Goal: Navigation & Orientation: Find specific page/section

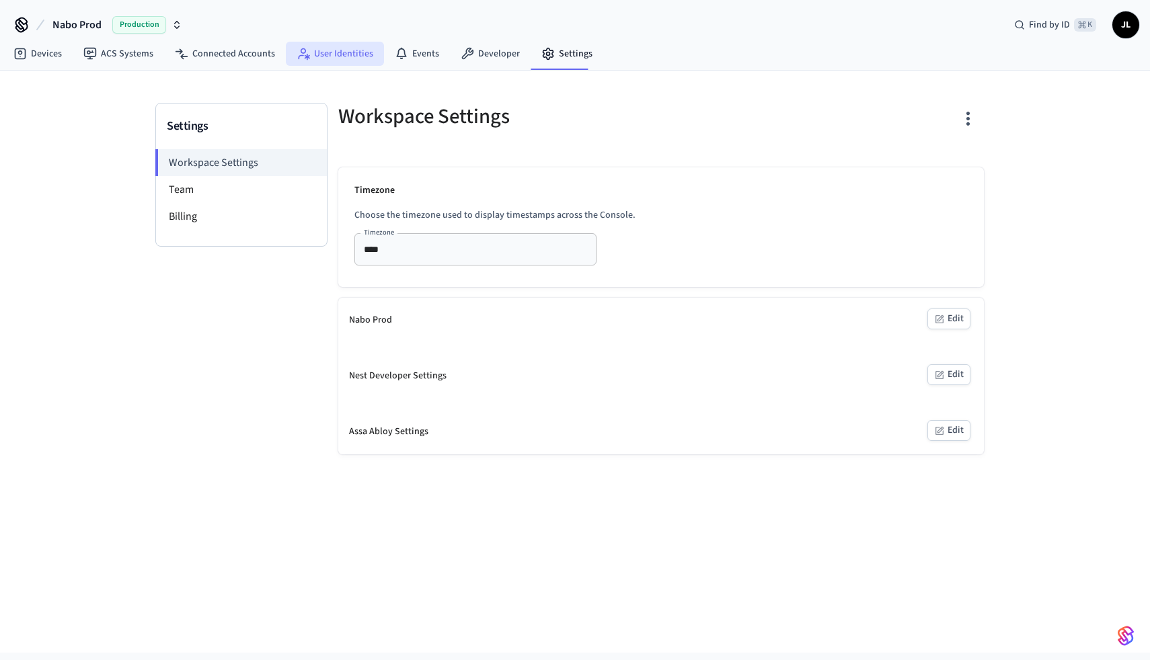
click at [360, 59] on link "User Identities" at bounding box center [335, 54] width 98 height 24
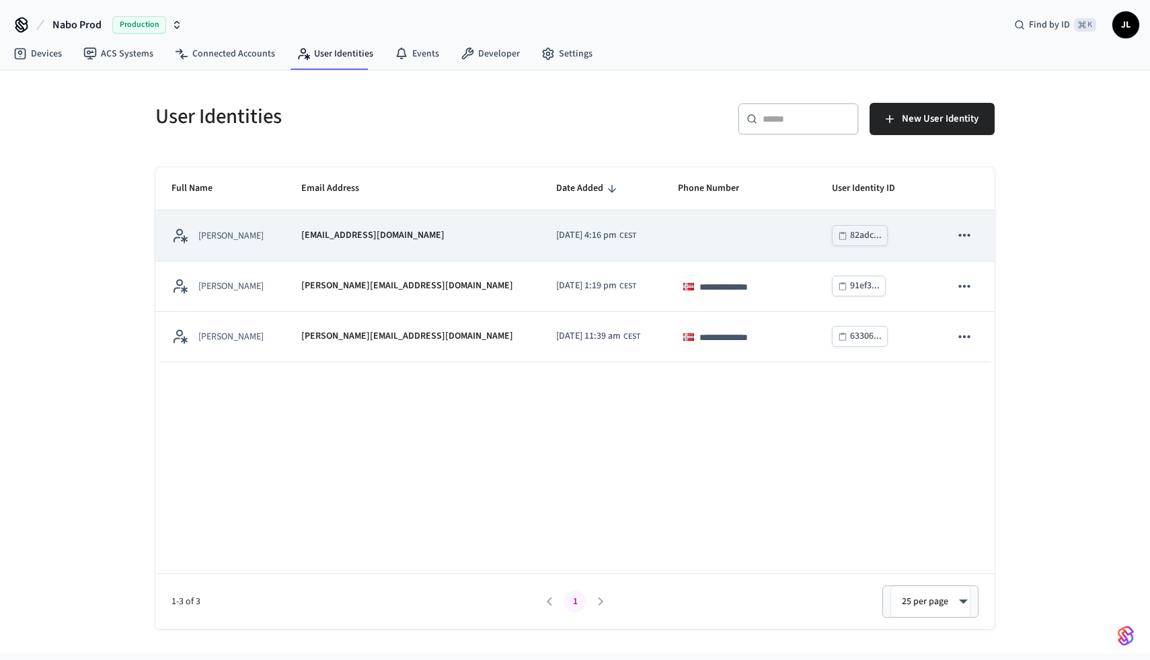
click at [394, 248] on td "[EMAIL_ADDRESS][DOMAIN_NAME]" at bounding box center [412, 236] width 255 height 50
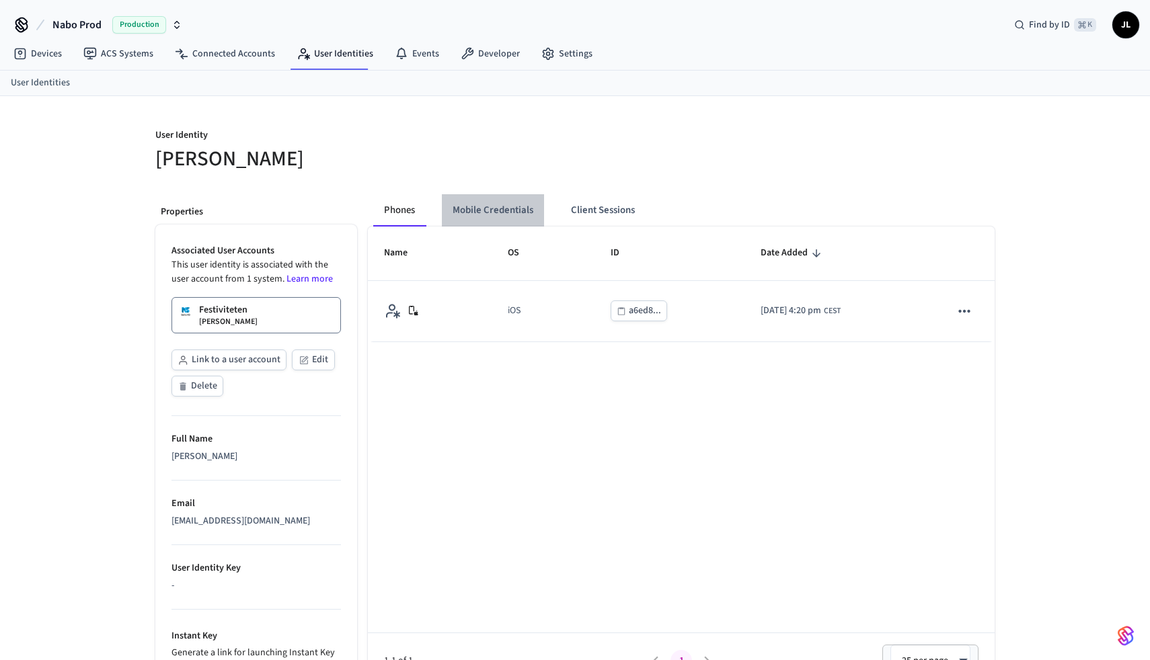
click at [475, 217] on button "Mobile Credentials" at bounding box center [493, 210] width 102 height 32
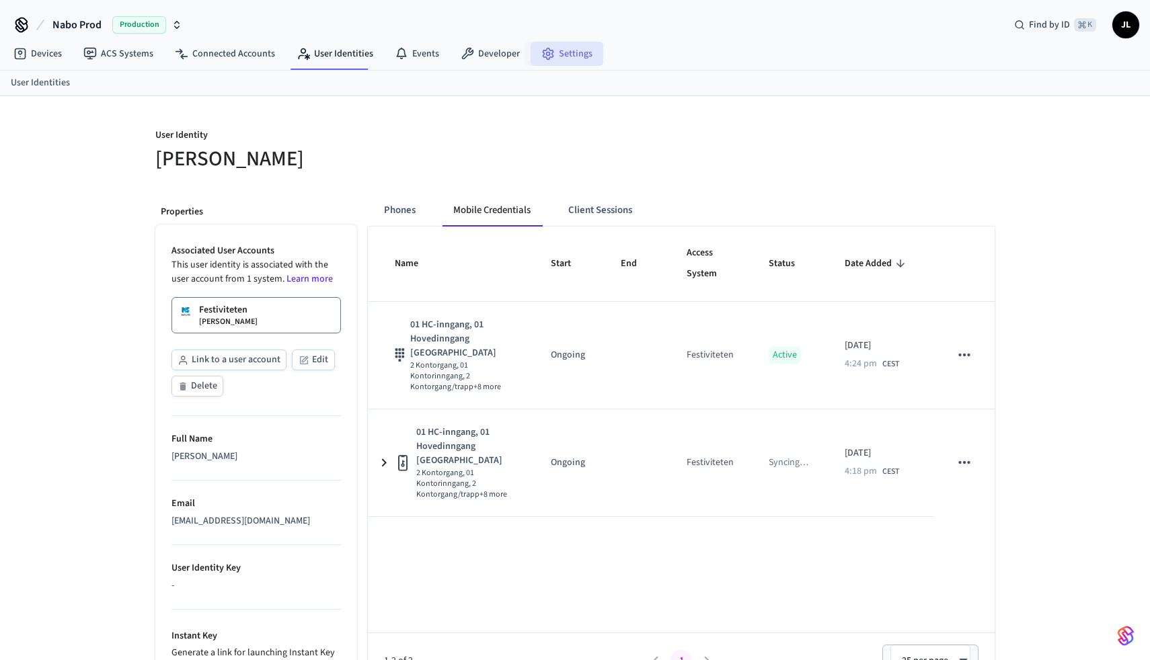
click at [539, 61] on link "Settings" at bounding box center [567, 54] width 73 height 24
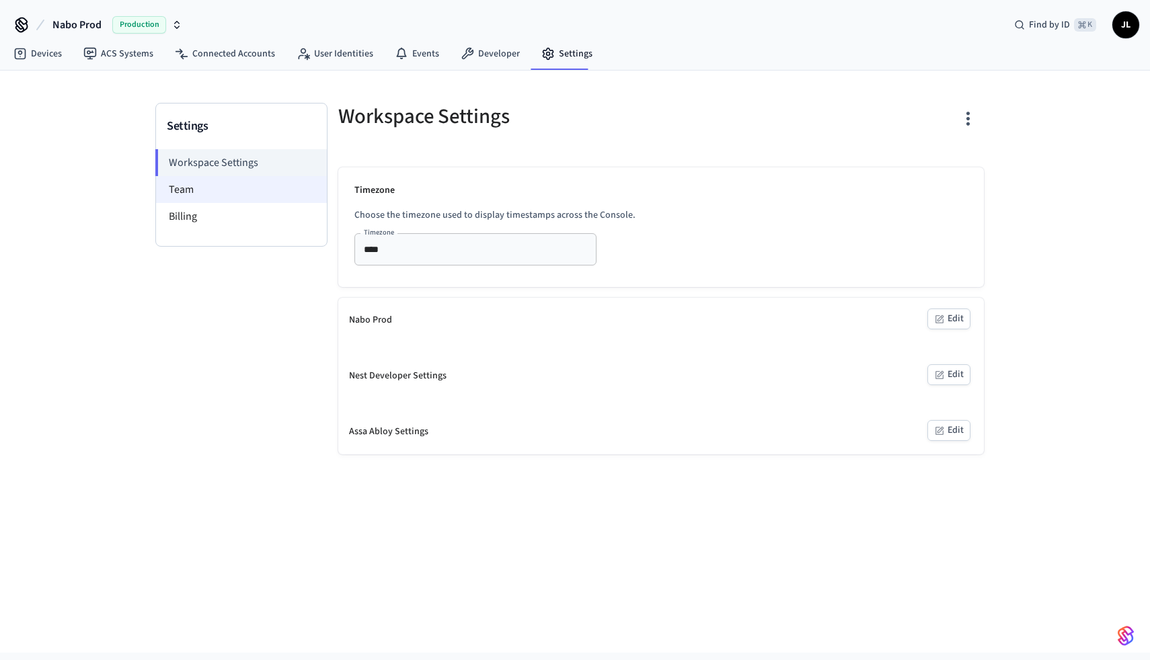
click at [194, 183] on li "Team" at bounding box center [241, 189] width 171 height 27
click at [202, 192] on li "Team" at bounding box center [241, 189] width 171 height 27
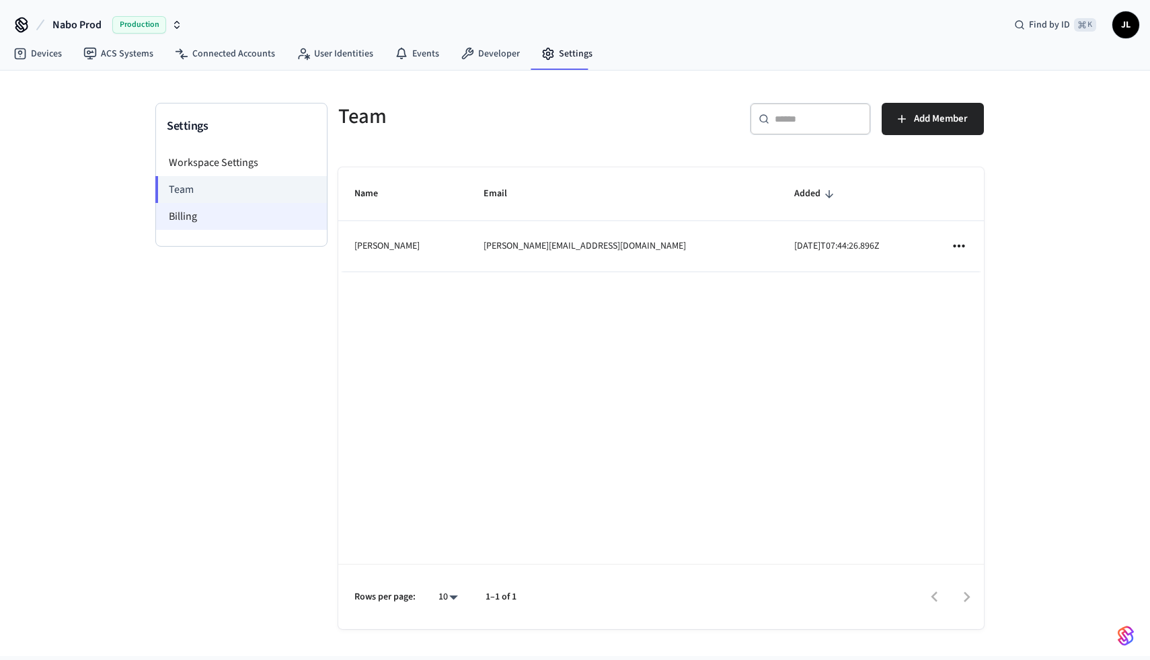
click at [192, 216] on li "Billing" at bounding box center [241, 216] width 171 height 27
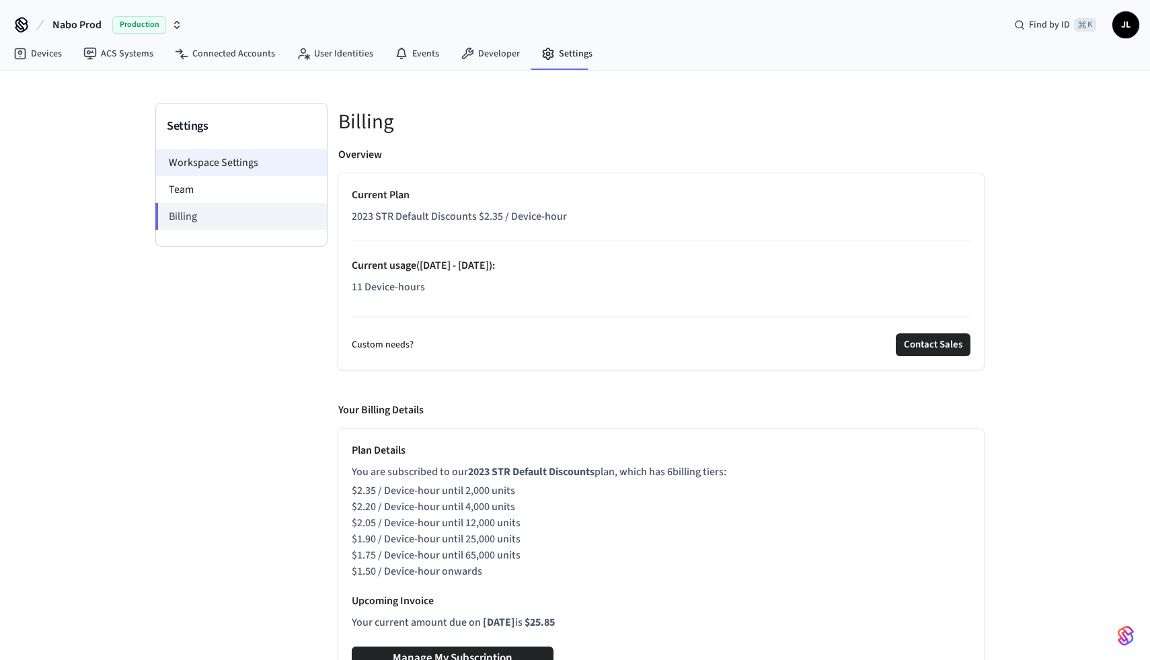
click at [205, 161] on li "Workspace Settings" at bounding box center [241, 162] width 171 height 27
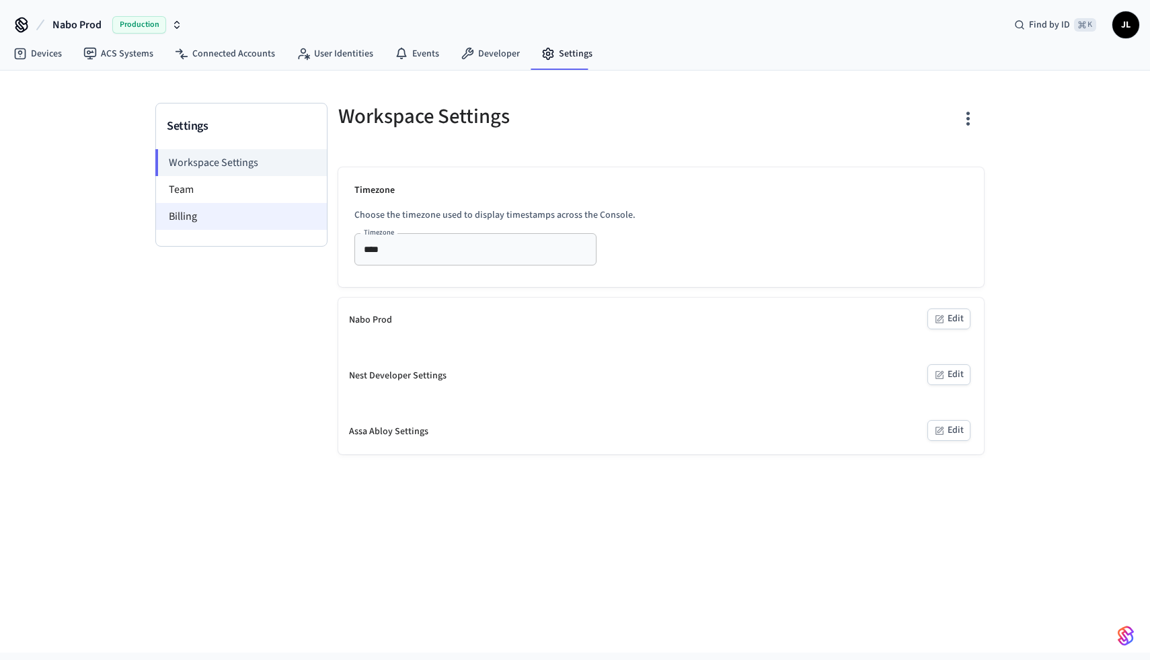
click at [232, 221] on li "Billing" at bounding box center [241, 216] width 171 height 27
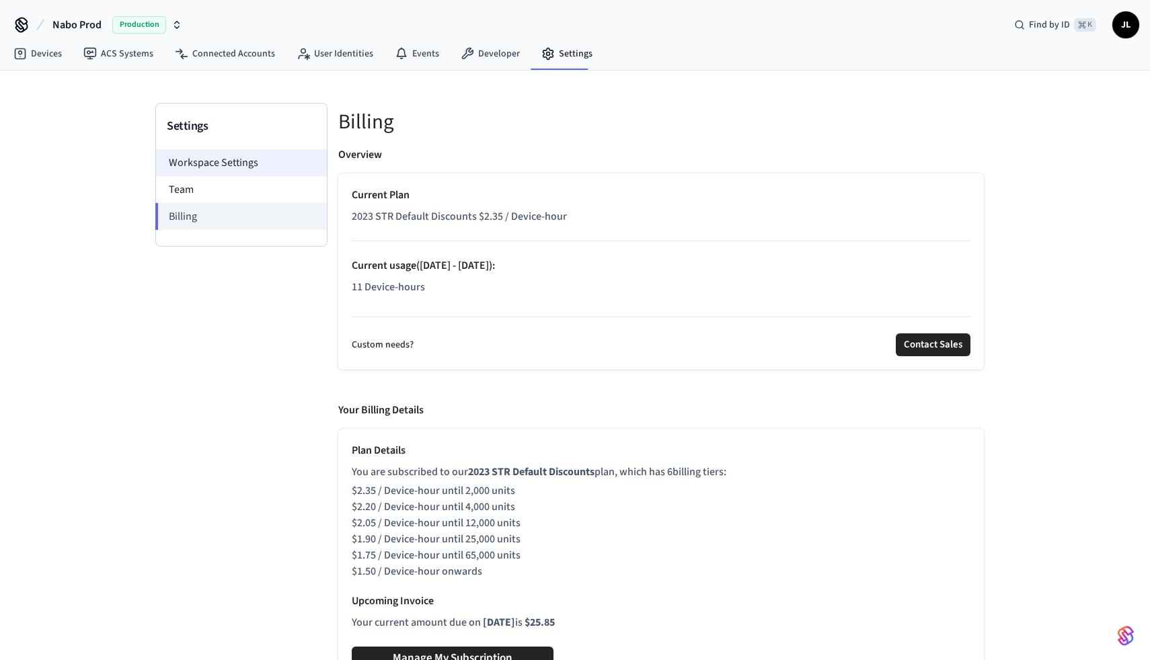
click at [227, 156] on li "Workspace Settings" at bounding box center [241, 162] width 171 height 27
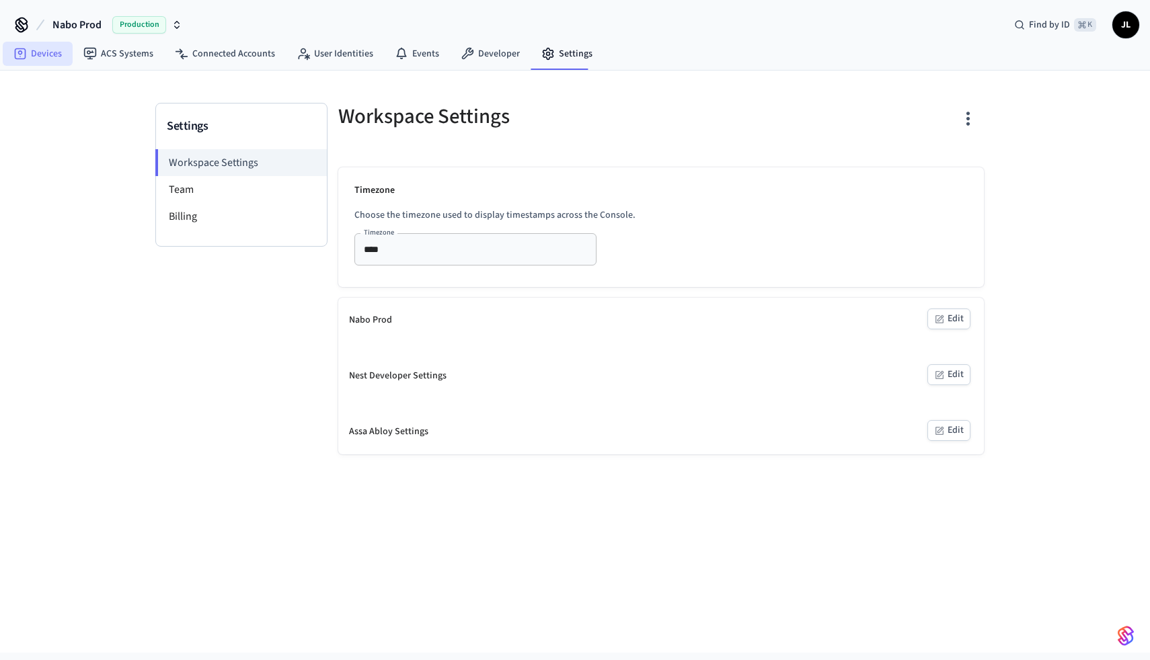
click at [46, 48] on link "Devices" at bounding box center [38, 54] width 70 height 24
